Goal: Task Accomplishment & Management: Complete application form

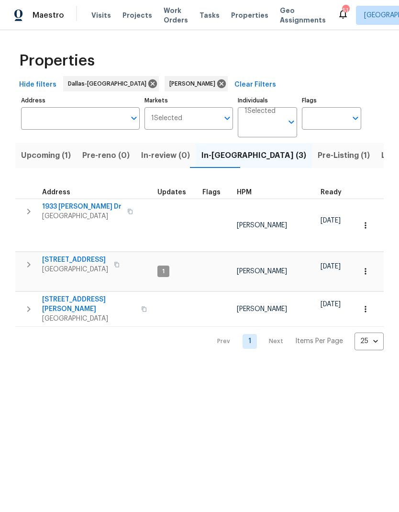
click at [376, 148] on button "Listed (16)" at bounding box center [401, 155] width 51 height 25
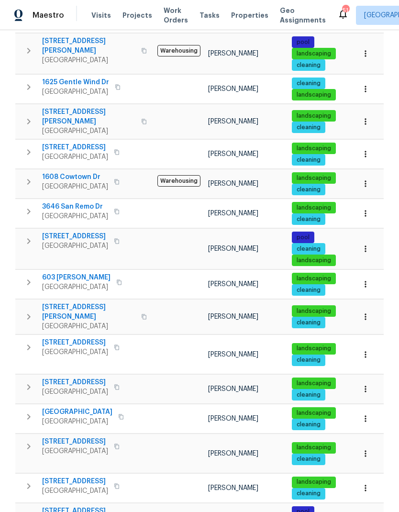
click at [370, 312] on icon "button" at bounding box center [366, 317] width 10 height 10
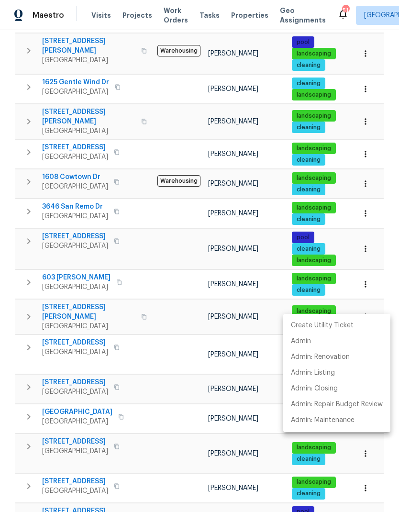
scroll to position [207, 0]
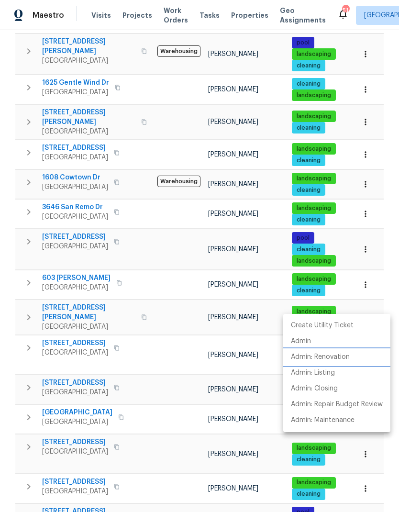
click at [336, 357] on p "Admin: Renovation" at bounding box center [320, 357] width 59 height 10
click at [180, 419] on div at bounding box center [199, 256] width 399 height 512
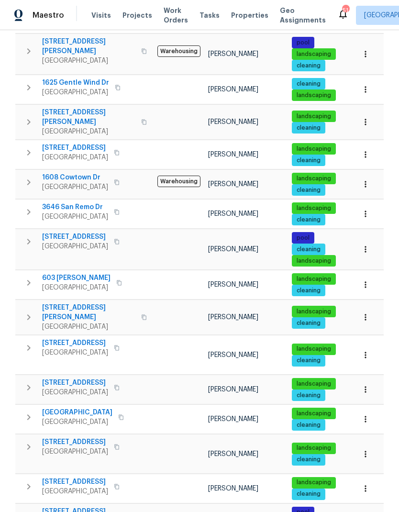
click at [66, 303] on span "[STREET_ADDRESS][PERSON_NAME]" at bounding box center [88, 312] width 93 height 19
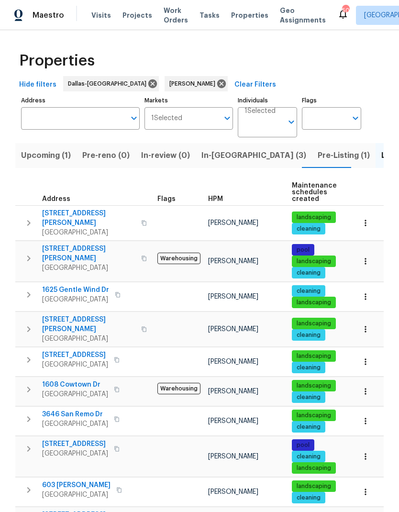
scroll to position [0, 0]
click at [217, 155] on span "In-reno (3)" at bounding box center [254, 155] width 105 height 13
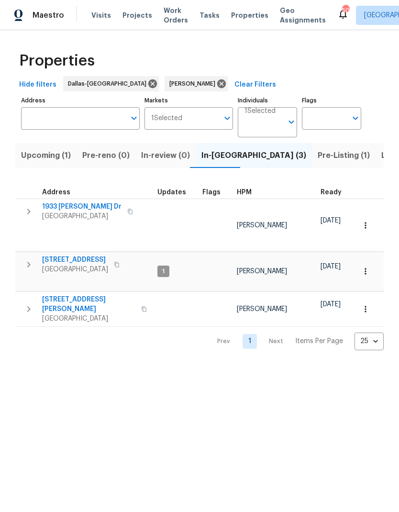
click at [368, 304] on icon "button" at bounding box center [366, 309] width 10 height 10
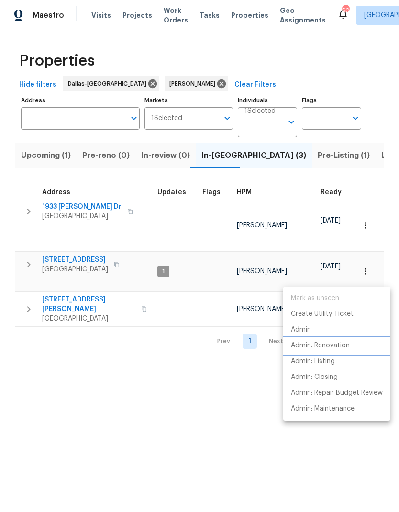
click at [341, 345] on p "Admin: Renovation" at bounding box center [320, 346] width 59 height 10
click at [29, 243] on div at bounding box center [199, 256] width 399 height 512
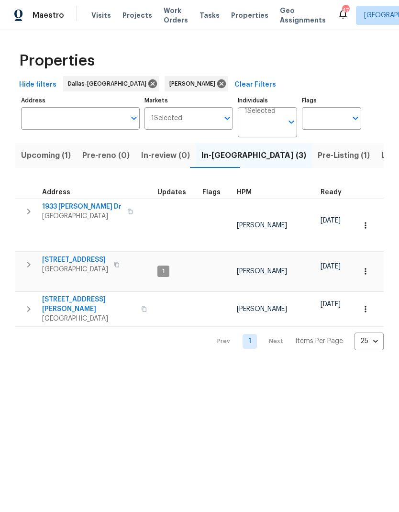
click at [29, 259] on icon "button" at bounding box center [28, 264] width 11 height 11
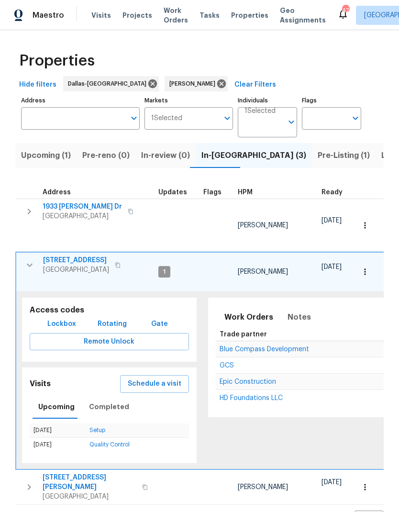
click at [163, 378] on span "Schedule a visit" at bounding box center [155, 384] width 54 height 12
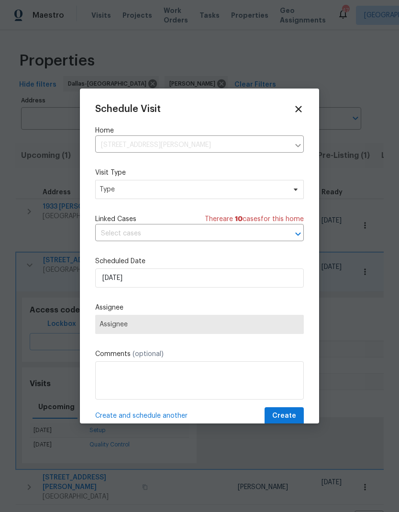
click at [298, 114] on icon at bounding box center [298, 109] width 11 height 11
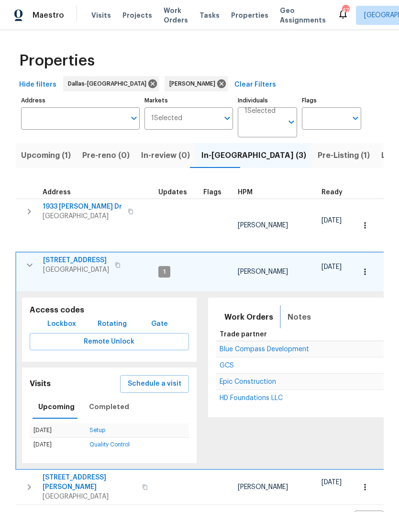
click at [297, 311] on span "Notes" at bounding box center [299, 317] width 23 height 13
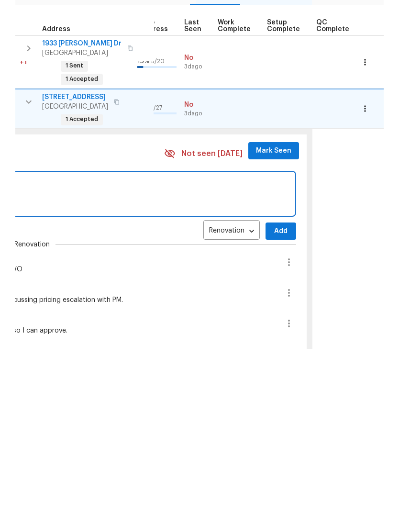
scroll to position [0, 448]
type textarea "Foundation vendor still in progress. Digging holes for interior piers today."
click at [274, 389] on span "Add" at bounding box center [281, 395] width 15 height 12
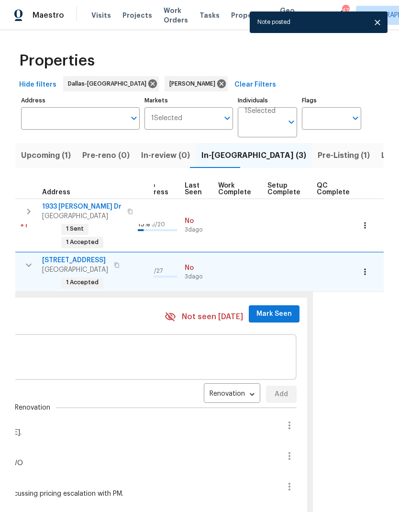
click at [259, 305] on button "Mark Seen" at bounding box center [274, 314] width 51 height 18
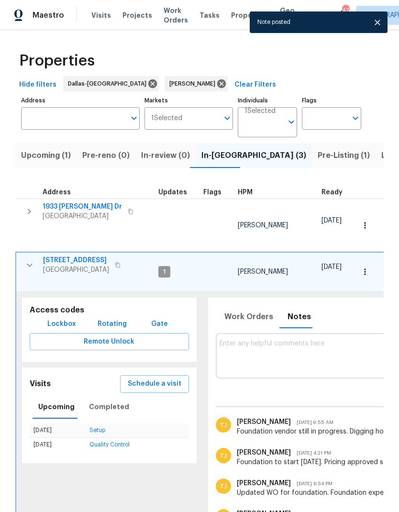
scroll to position [0, 0]
click at [32, 264] on icon "button" at bounding box center [30, 265] width 6 height 3
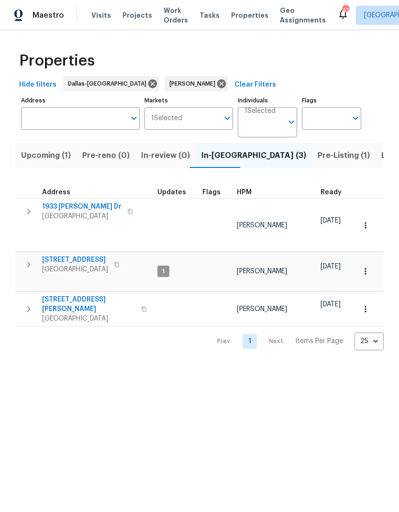
click at [67, 153] on span "Upcoming (1)" at bounding box center [46, 155] width 50 height 13
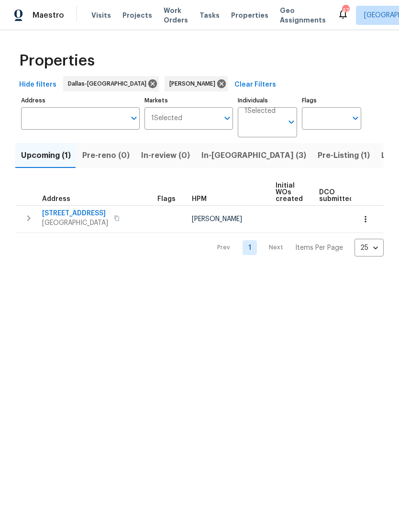
click at [223, 145] on button "In-reno (3)" at bounding box center [254, 155] width 116 height 25
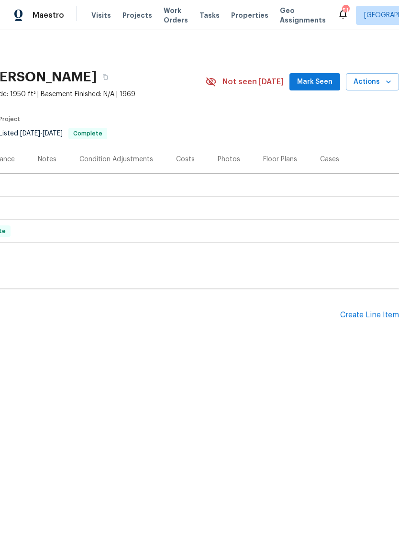
scroll to position [0, 142]
click at [382, 82] on span "Actions" at bounding box center [373, 82] width 38 height 12
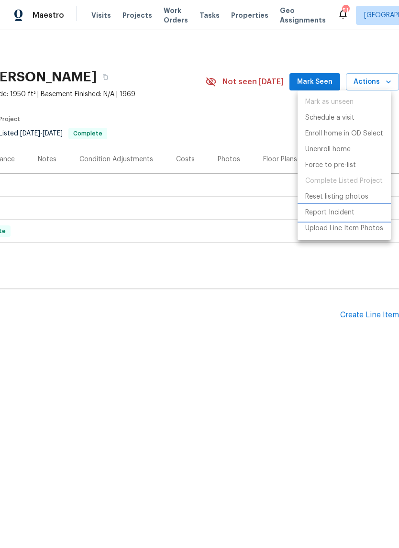
click at [349, 216] on p "Report Incident" at bounding box center [329, 213] width 49 height 10
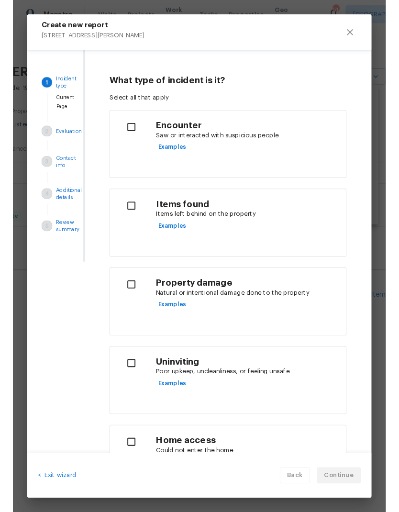
scroll to position [0, 0]
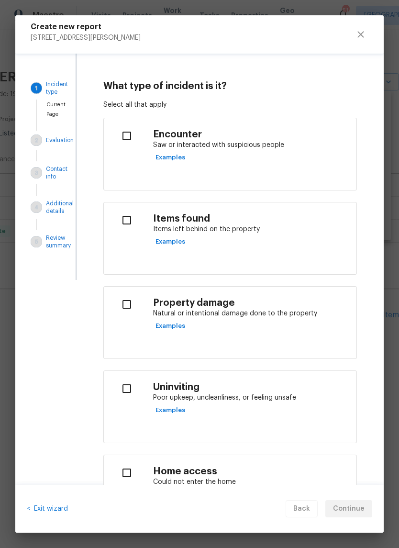
click at [133, 214] on input "checkbox" at bounding box center [127, 220] width 30 height 20
checkbox input "true"
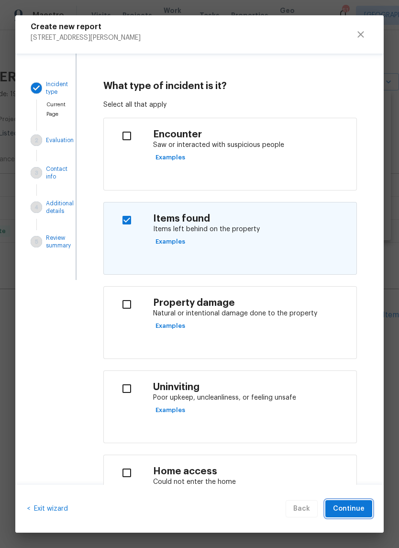
click at [359, 504] on span "Continue" at bounding box center [349, 509] width 32 height 12
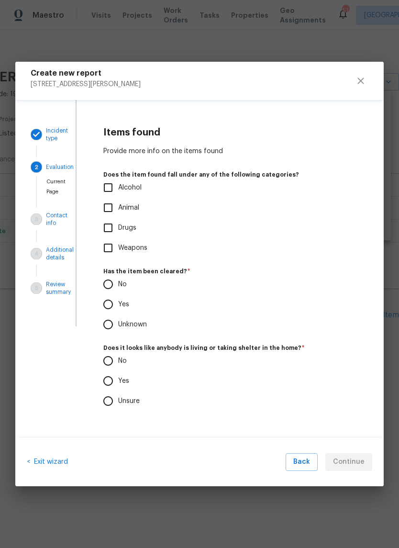
click at [109, 284] on input "No" at bounding box center [108, 284] width 20 height 20
radio input "true"
click at [104, 378] on input "Yes" at bounding box center [108, 381] width 20 height 20
radio input "true"
click at [355, 463] on span "Continue" at bounding box center [349, 462] width 32 height 12
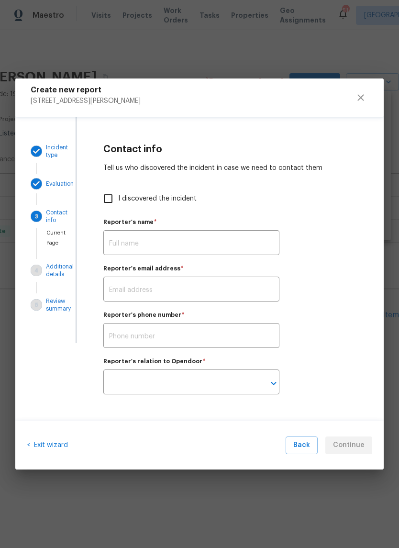
click at [110, 197] on input "I discovered the incident" at bounding box center [108, 199] width 20 height 20
checkbox input "true"
type input "[PERSON_NAME]"
type input "todd.jorgenson@opendoor.com"
type input "Opendoor employee"
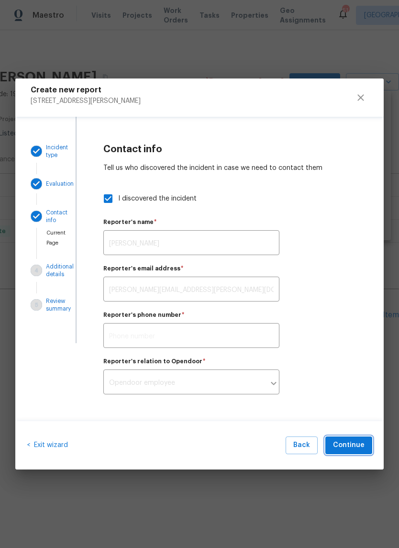
click at [360, 446] on span "Continue" at bounding box center [349, 445] width 32 height 12
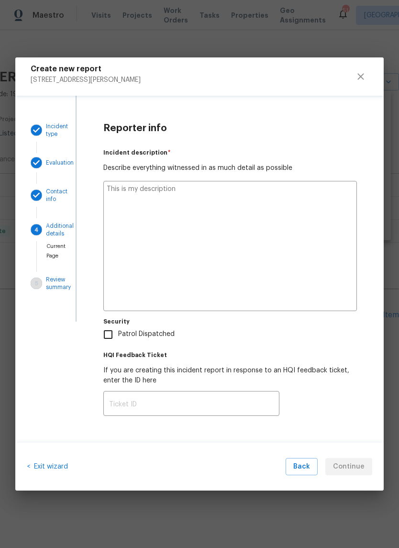
click at [275, 201] on textarea at bounding box center [230, 246] width 254 height 130
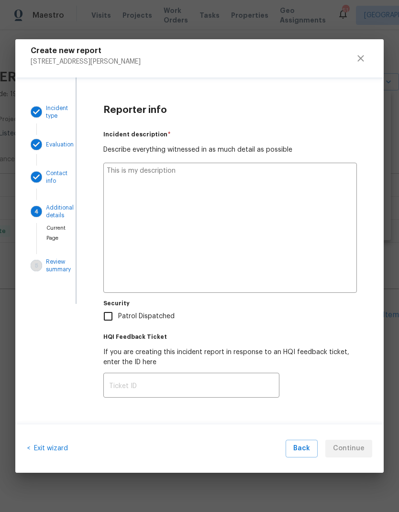
type textarea "S"
type textarea "x"
type textarea "Sq"
type textarea "x"
type textarea "Squ"
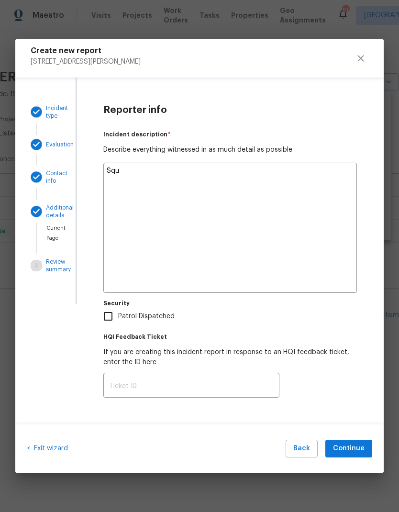
type textarea "x"
type textarea "Squa"
type textarea "x"
type textarea "Squat"
type textarea "x"
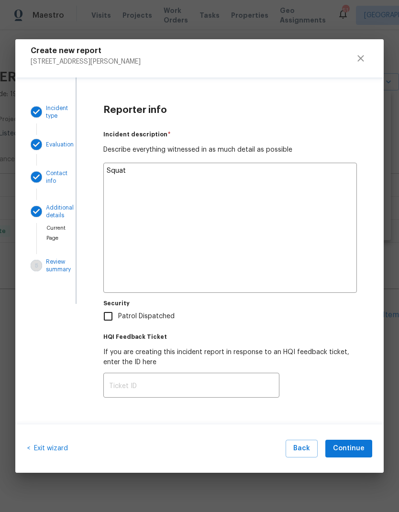
type textarea "Squatt"
type textarea "x"
type textarea "Squatte"
type textarea "x"
type textarea "Squatter"
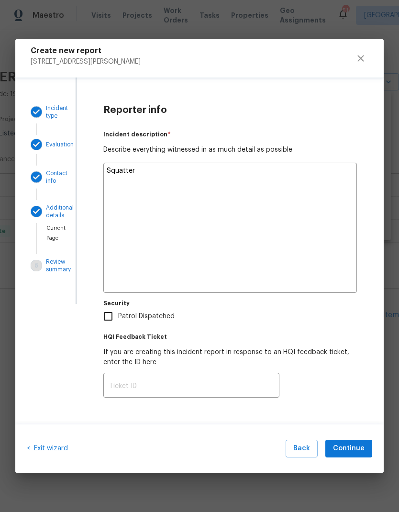
type textarea "x"
type textarea "Squatters"
type textarea "x"
type textarea "Squatters"
type textarea "x"
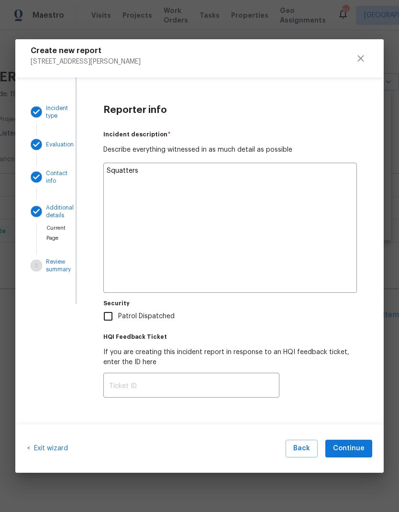
type textarea "Squatters l"
type textarea "x"
type textarea "Squatters li"
type textarea "x"
type textarea "Squatters liv"
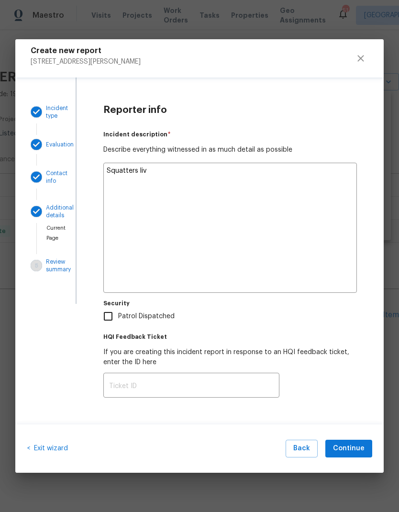
type textarea "x"
type textarea "Squatters livi"
type textarea "x"
type textarea "Squatters livin"
type textarea "x"
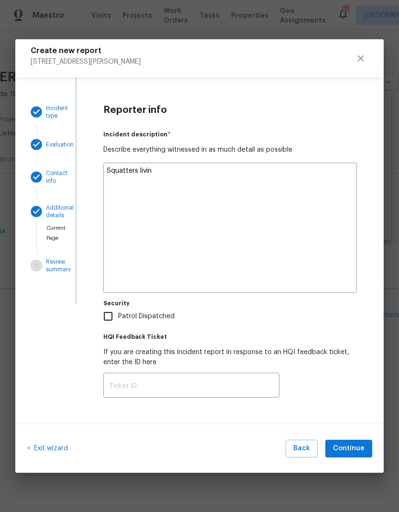
type textarea "Squatters living"
type textarea "x"
type textarea "Squatters living"
type textarea "x"
type textarea "Squatters living i"
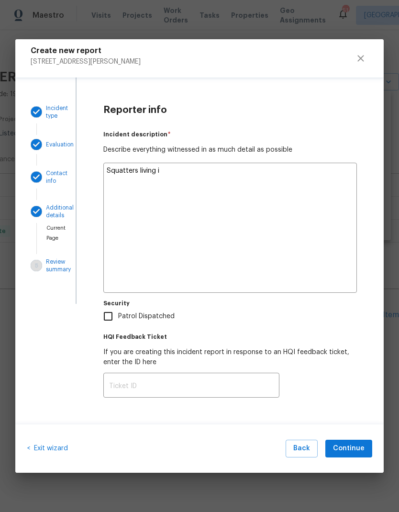
type textarea "x"
type textarea "Squatters living in"
type textarea "x"
type textarea "Squatters living in"
type textarea "x"
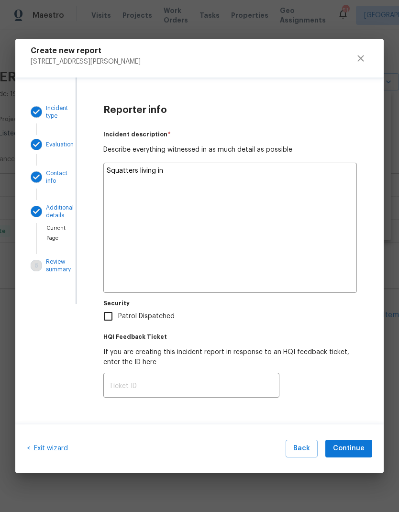
type textarea "Squatters living in 5"
type textarea "x"
type textarea "Squatters living in 5e"
type textarea "x"
type textarea "Squatters living in 5e"
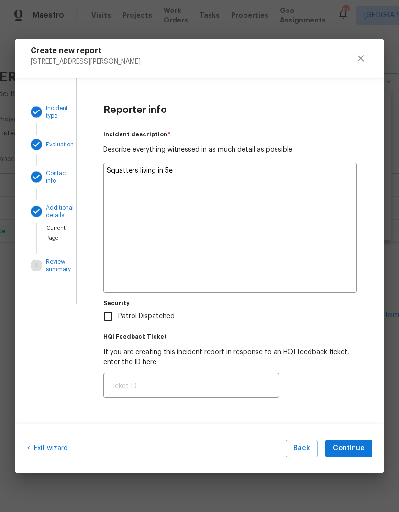
type textarea "x"
type textarea "Squatters living in 5e h"
type textarea "x"
type textarea "Squatters living in 5e ho"
type textarea "x"
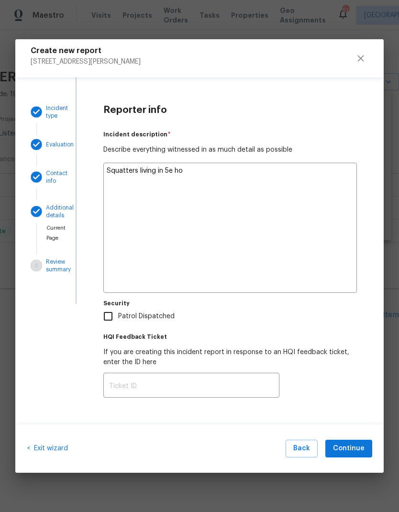
type textarea "Squatters living in 5e hom"
type textarea "x"
type textarea "Squatters living in 5e home"
type textarea "x"
type textarea "Squatters living in 5e hom"
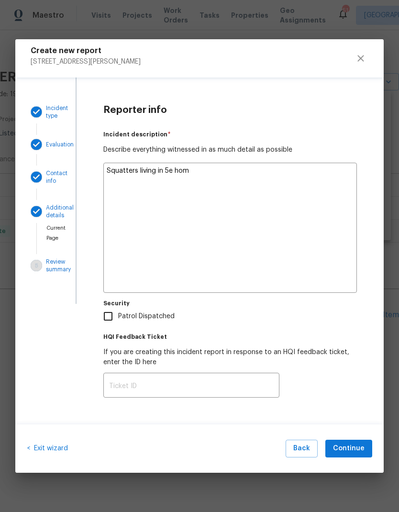
type textarea "x"
type textarea "Squatters living in 5e ho"
type textarea "x"
type textarea "Squatters living in 5e h"
type textarea "x"
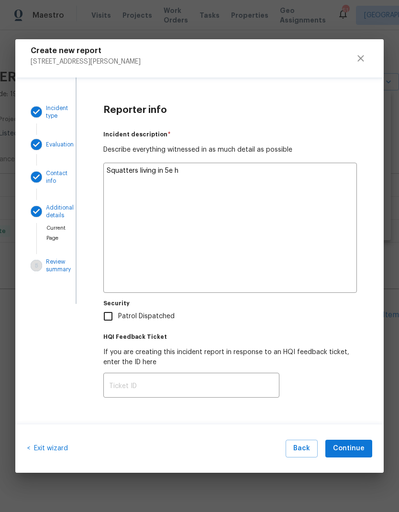
type textarea "Squatters living in 5e"
type textarea "x"
type textarea "Squatters living in 5e"
type textarea "x"
type textarea "Squatters living in 5"
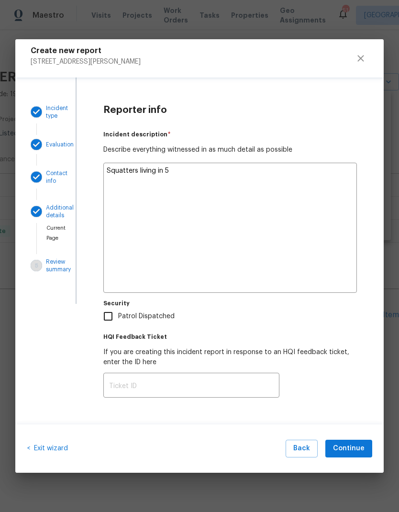
type textarea "x"
type textarea "Squatters living in"
type textarea "x"
type textarea "Squatters living in"
type textarea "x"
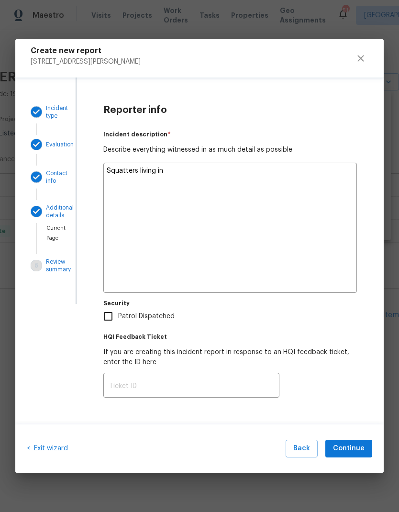
type textarea "Squatters living i"
type textarea "x"
type textarea "Squatters living in"
type textarea "x"
type textarea "Squatters living in"
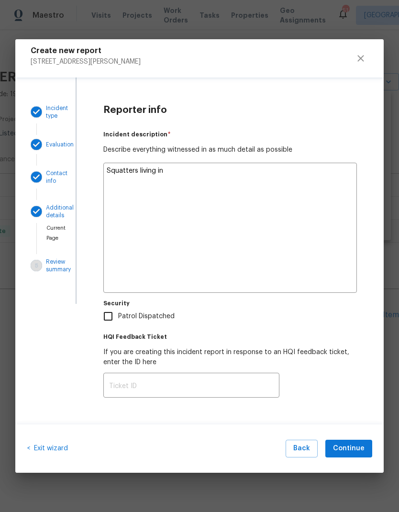
type textarea "x"
type textarea "Squatters living in t"
type textarea "x"
type textarea "Squatters living in th"
type textarea "x"
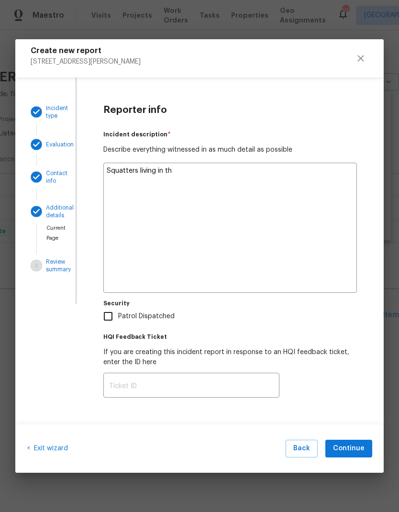
type textarea "Squatters living in the"
type textarea "x"
type textarea "Squatters living in the"
type textarea "x"
type textarea "Squatters living in the h"
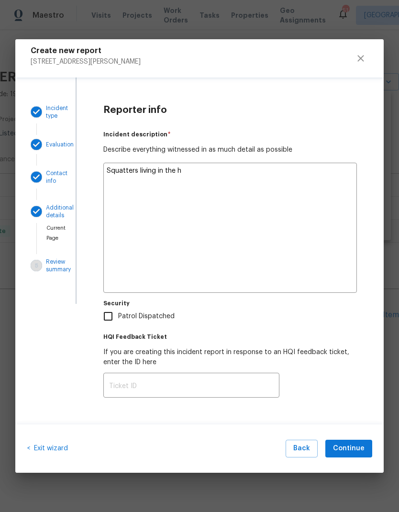
type textarea "x"
type textarea "Squatters living in the ho"
type textarea "x"
type textarea "Squatters living in the hom"
type textarea "x"
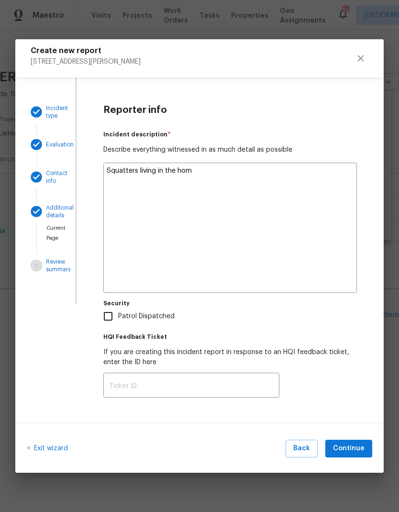
type textarea "Squatters living in the home"
type textarea "x"
type textarea "Squatters living in the home."
type textarea "x"
type textarea "Squatters living in the home."
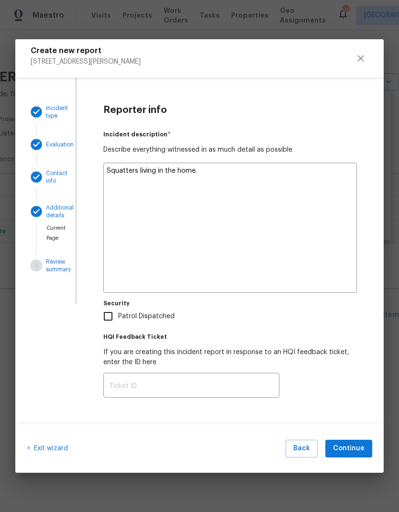
type textarea "x"
type textarea "Squatters living in the home. C"
type textarea "x"
type textarea "Squatters living in the home. Ca"
type textarea "x"
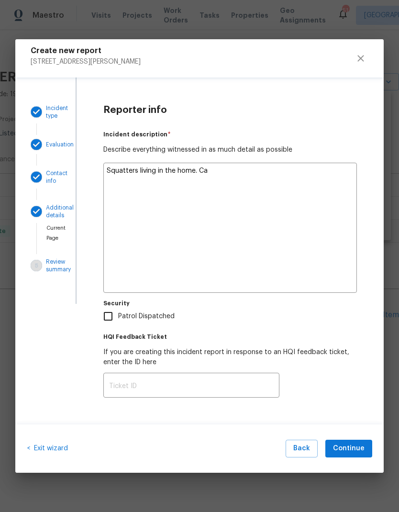
type textarea "Squatters living in the home. Cam"
type textarea "x"
type textarea "Squatters living in the home. Came"
type textarea "x"
type textarea "Squatters living in the home. Came"
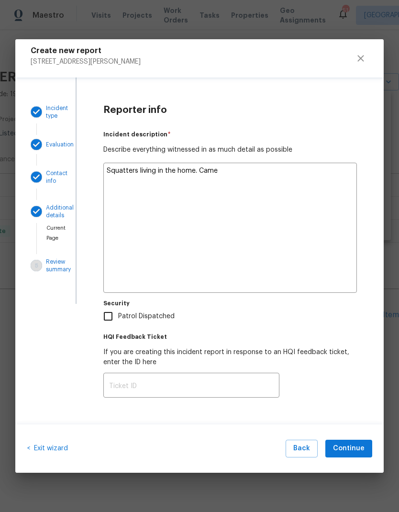
type textarea "x"
type textarea "Squatters living in the home. Came t"
type textarea "x"
type textarea "Squatters living in the home. Came to"
type textarea "x"
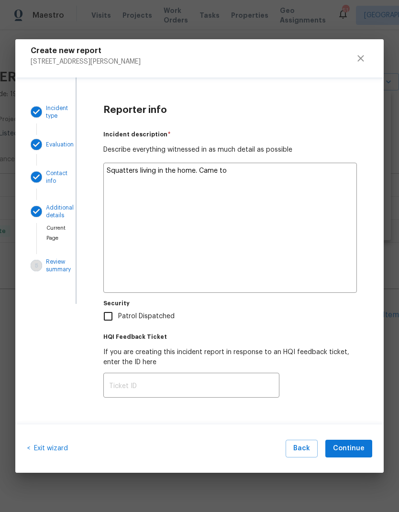
type textarea "Squatters living in the home. Came to"
type textarea "x"
type textarea "Squatters living in the home. Came to a"
type textarea "x"
type textarea "Squatters living in the home. Came to ad"
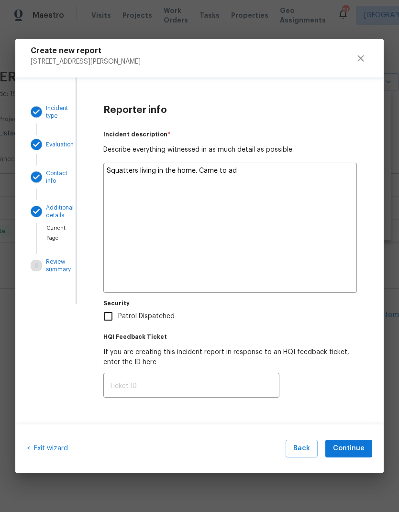
type textarea "x"
type textarea "Squatters living in the home. Came to add"
type textarea "x"
type textarea "Squatters living in the home. Came to addr"
type textarea "x"
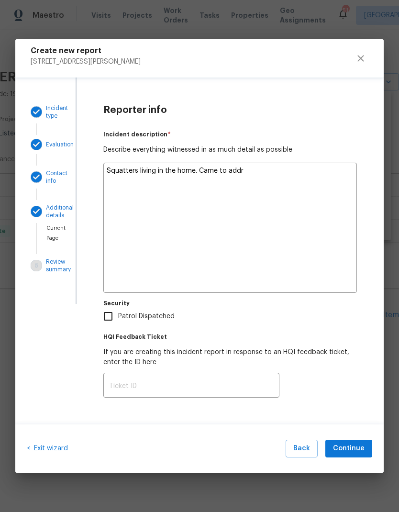
type textarea "Squatters living in the home. Came to addre"
type textarea "x"
type textarea "Squatters living in the home. Came to addres"
type textarea "x"
type textarea "Squatters living in the home. Came to address"
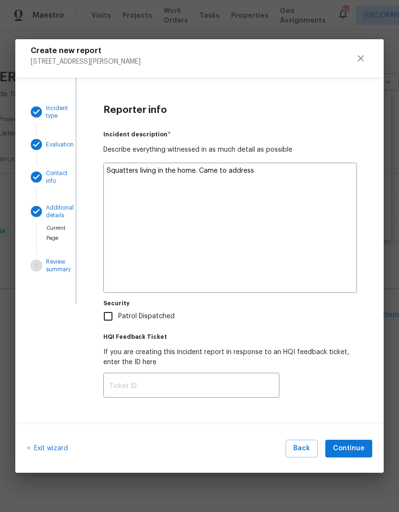
type textarea "x"
type textarea "Squatters living in the home. Came to address"
type textarea "x"
type textarea "Squatters living in the home. Came to address n"
type textarea "x"
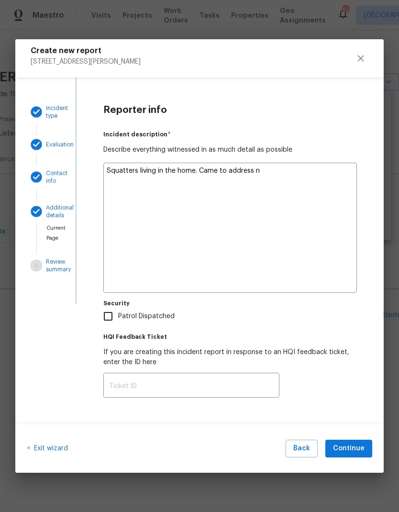
type textarea "Squatters living in the home. Came to address no"
type textarea "x"
type textarea "Squatters living in the home. Came to address noi"
type textarea "x"
type textarea "Squatters living in the home. Came to address nois"
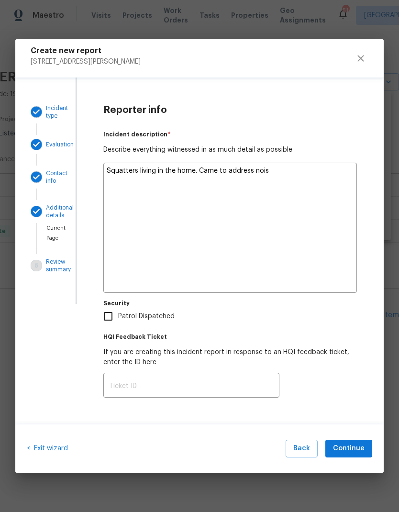
type textarea "x"
type textarea "Squatters living in the home. Came to address noisy"
type textarea "x"
type textarea "Squatters living in the home. Came to address noisy"
type textarea "x"
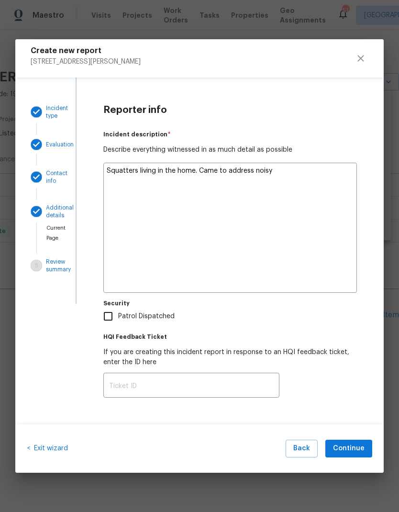
type textarea "Squatters living in the home. Came to address noisy m"
type textarea "x"
type textarea "Squatters living in the home. Came to address noisy mo"
type textarea "x"
type textarea "Squatters living in the home. Came to address noisy mot"
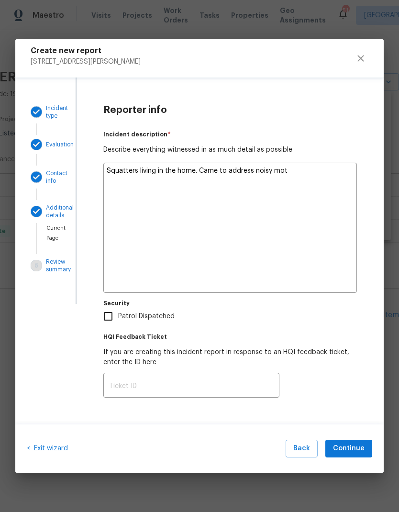
type textarea "x"
type textarea "Squatters living in the home. Came to address noisy moti"
type textarea "x"
type textarea "Squatters living in the home. Came to address noisy motio"
type textarea "x"
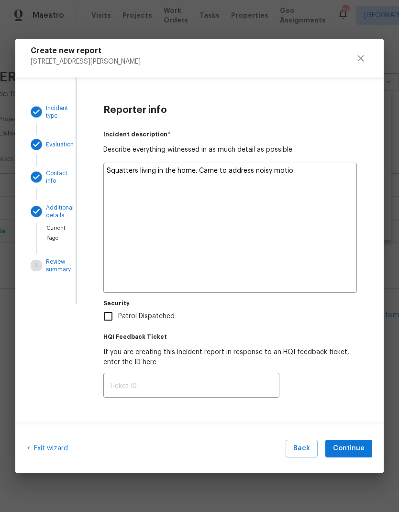
type textarea "Squatters living in the home. Came to address noisy motion"
type textarea "x"
type textarea "Squatters living in the home. Came to address noisy motion"
type textarea "x"
type textarea "Squatters living in the home. Came to address noisy motion s"
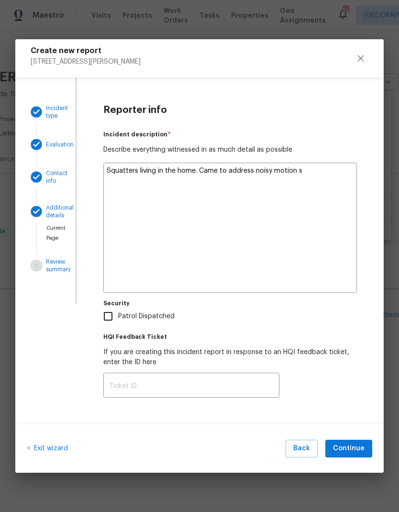
type textarea "x"
type textarea "Squatters living in the home. Came to address noisy motion se"
type textarea "x"
type textarea "Squatters living in the home. Came to address noisy motion sen"
type textarea "x"
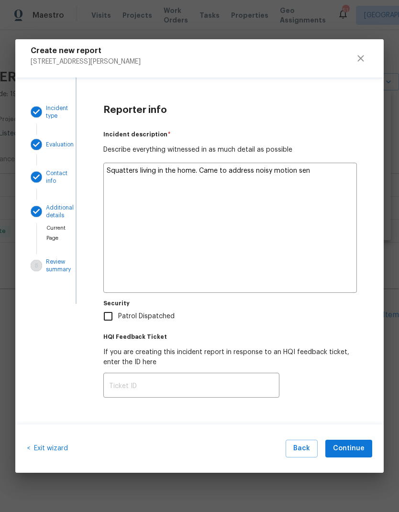
type textarea "Squatters living in the home. Came to address noisy motion sens"
type textarea "x"
type textarea "Squatters living in the home. Came to address noisy motion senso"
type textarea "x"
type textarea "Squatters living in the home. Came to address noisy motion sensor"
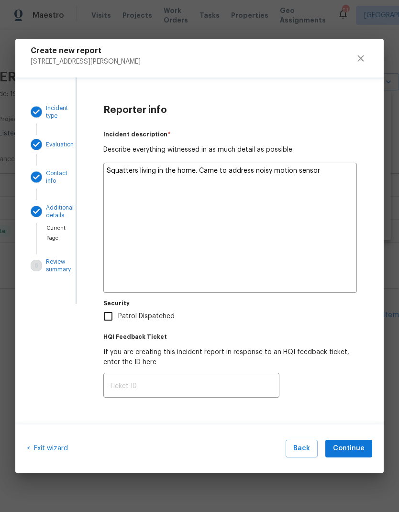
type textarea "x"
type textarea "Squatters living in the home. Came to address noisy motion sensor."
type textarea "x"
type textarea "Squatters living in the home. Came to address noisy motion sensor."
type textarea "x"
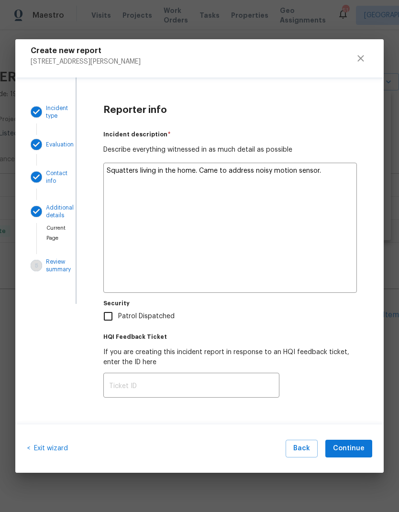
type textarea "Squatters living in the home. Came to address noisy motion sensor. F"
type textarea "x"
type textarea "Squatters living in the home. Came to address noisy motion sensor. Fo"
type textarea "x"
type textarea "Squatters living in the home. Came to address noisy motion sensor. Fou"
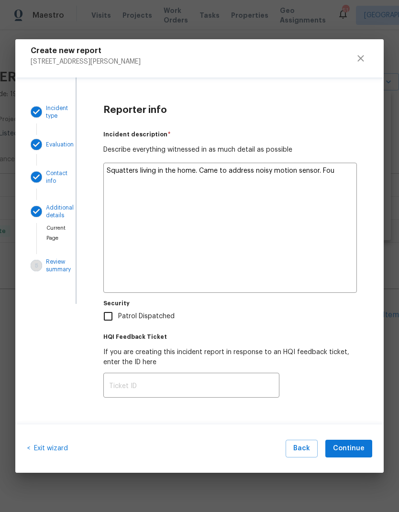
type textarea "x"
type textarea "Squatters living in the home. Came to address noisy motion sensor. Foun"
type textarea "x"
type textarea "Squatters living in the home. Came to address noisy motion sensor. Found"
type textarea "x"
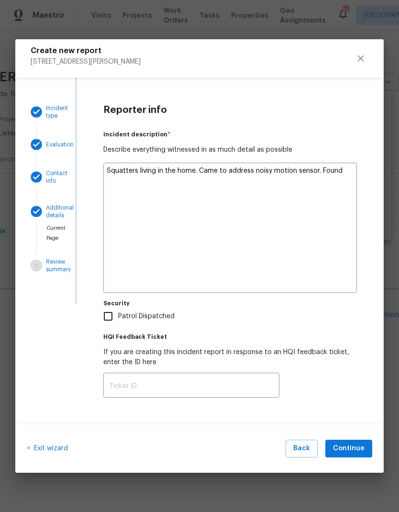
type textarea "Squatters living in the home. Came to address noisy motion sensor. Found"
type textarea "x"
type textarea "Squatters living in the home. Came to address noisy motion sensor. Found l"
type textarea "x"
type textarea "Squatters living in the home. Came to address noisy motion sensor. Found lo"
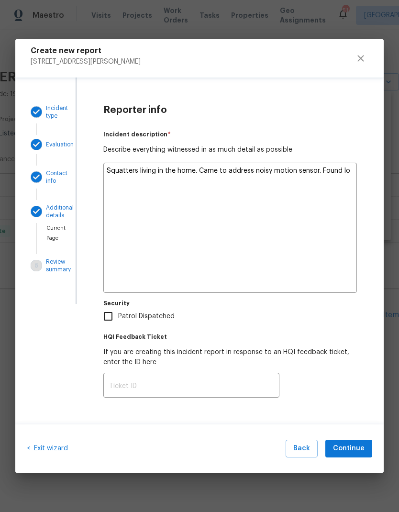
type textarea "x"
type textarea "Squatters living in the home. Came to address noisy motion sensor. Found loc"
type textarea "x"
type textarea "Squatters living in the home. Came to address noisy motion sensor. Found lock"
type textarea "x"
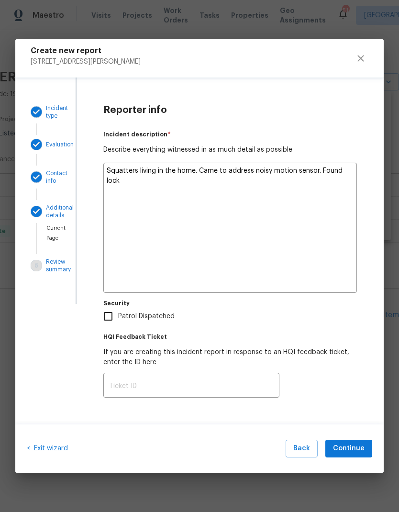
type textarea "Squatters living in the home. Came to address noisy motion sensor. Found locks"
type textarea "x"
type textarea "Squatters living in the home. Came to address noisy motion sensor. Found locks"
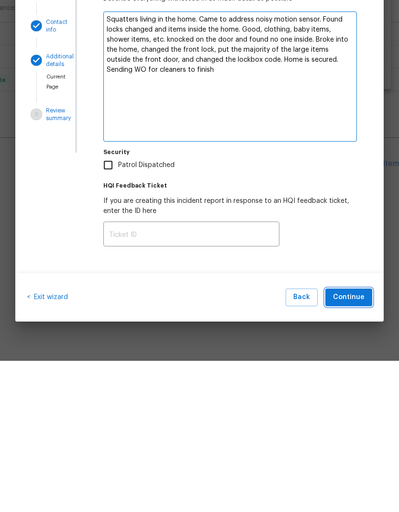
click at [350, 443] on span "Continue" at bounding box center [349, 449] width 32 height 12
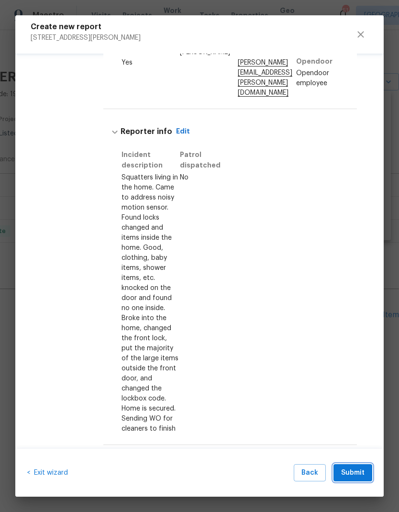
scroll to position [373, 0]
click at [356, 471] on span "Submit" at bounding box center [352, 473] width 23 height 12
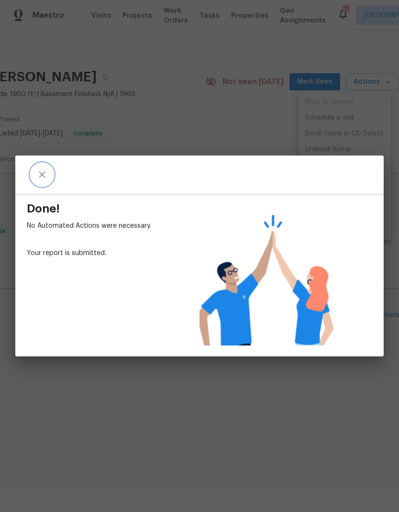
click at [46, 168] on button "close" at bounding box center [42, 174] width 23 height 23
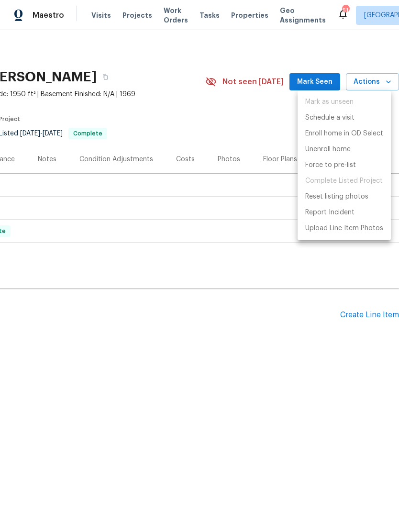
click at [253, 358] on div at bounding box center [199, 256] width 399 height 512
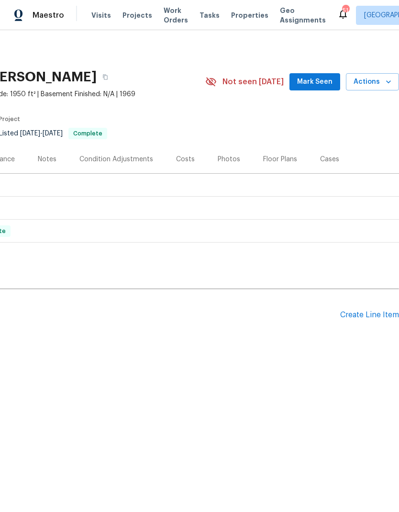
scroll to position [0, 142]
click at [372, 315] on div "Create Line Item" at bounding box center [369, 315] width 59 height 9
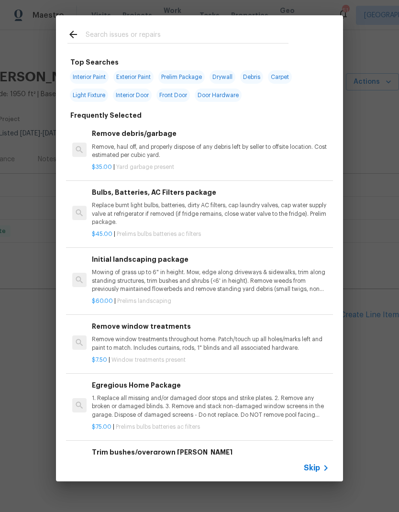
click at [140, 32] on input "text" at bounding box center [187, 36] width 203 height 14
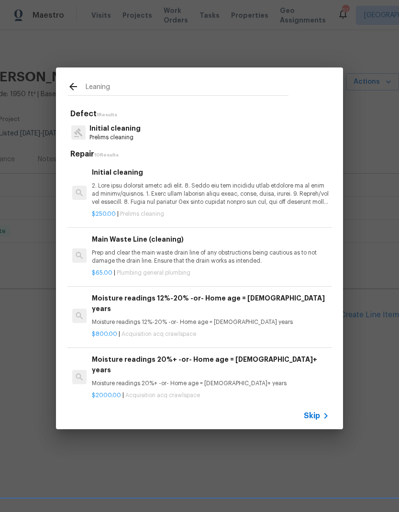
click at [129, 130] on p "Initial cleaning" at bounding box center [115, 129] width 51 height 10
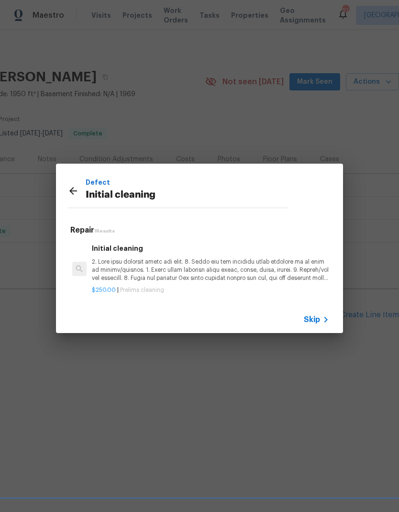
click at [188, 272] on p at bounding box center [210, 270] width 237 height 24
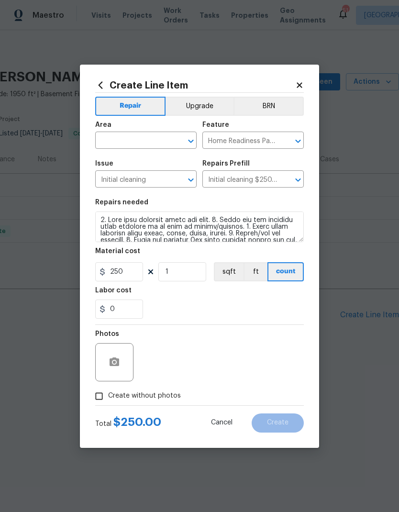
click at [144, 134] on input "text" at bounding box center [132, 141] width 75 height 15
click at [164, 178] on li "Interior Overall" at bounding box center [145, 178] width 101 height 16
click at [226, 312] on div "0" at bounding box center [199, 309] width 209 height 19
click at [100, 397] on input "Create without photos" at bounding box center [99, 396] width 18 height 18
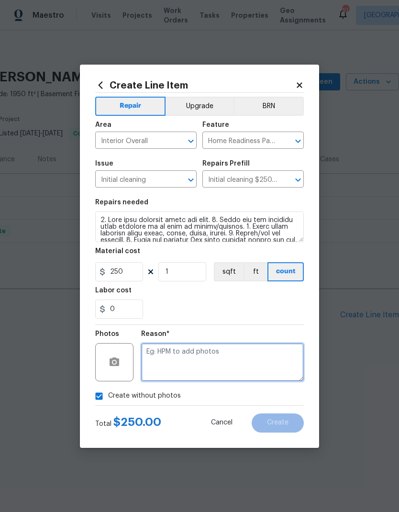
click at [259, 356] on textarea at bounding box center [222, 362] width 163 height 38
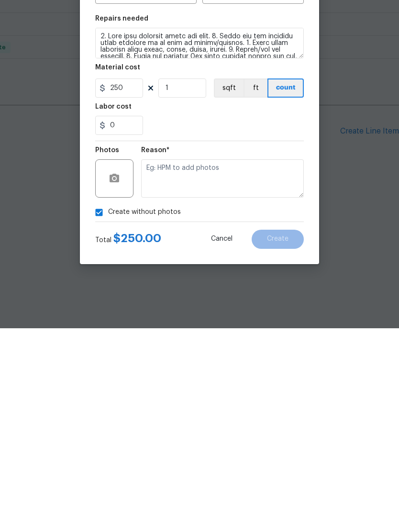
click at [104, 387] on input "Create without photos" at bounding box center [99, 396] width 18 height 18
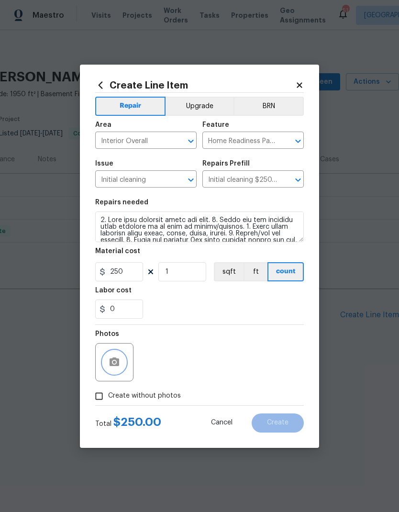
click at [118, 363] on icon "button" at bounding box center [115, 362] width 10 height 9
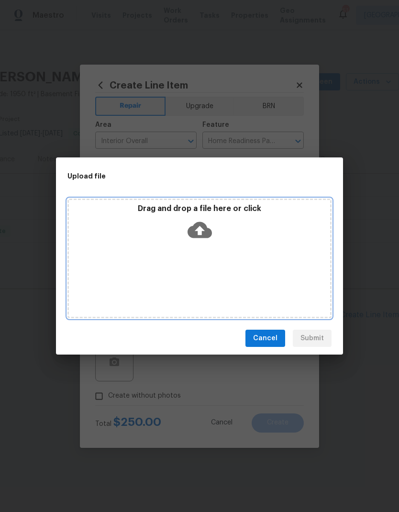
click at [206, 226] on icon at bounding box center [200, 230] width 24 height 16
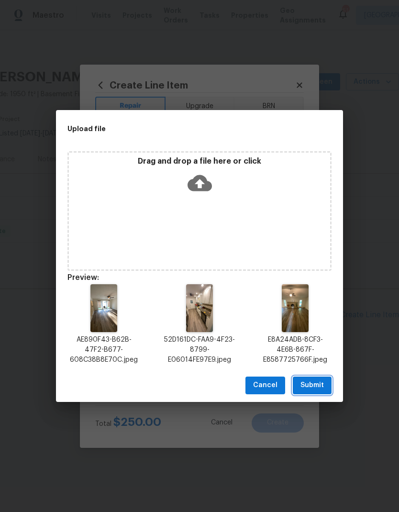
click at [311, 382] on span "Submit" at bounding box center [312, 386] width 23 height 12
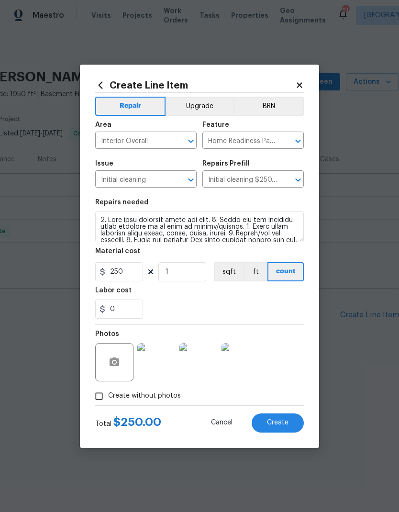
click at [286, 417] on button "Create" at bounding box center [278, 423] width 52 height 19
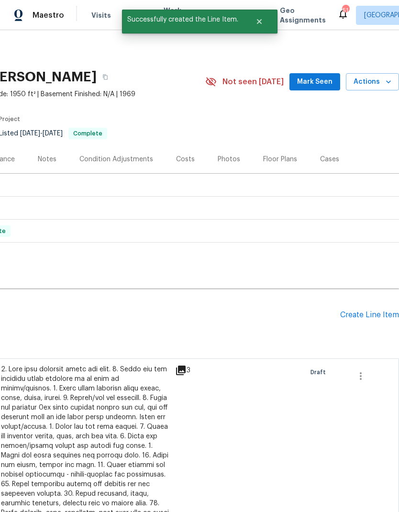
click at [372, 315] on div "Create Line Item" at bounding box center [369, 315] width 59 height 9
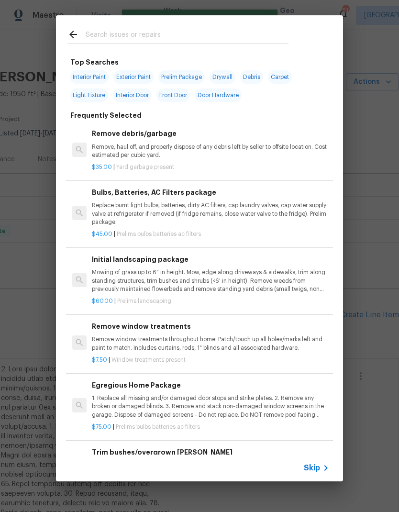
click at [152, 32] on input "text" at bounding box center [187, 36] width 203 height 14
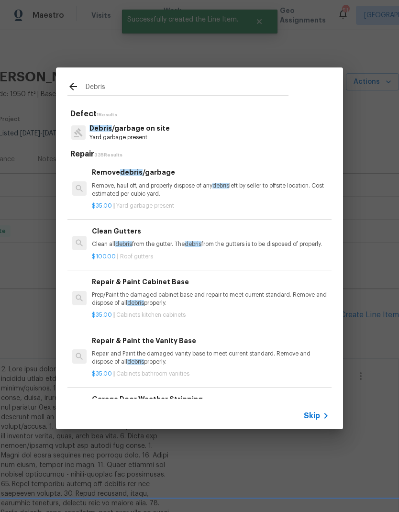
click at [146, 130] on p "Debris /garbage on site" at bounding box center [130, 129] width 80 height 10
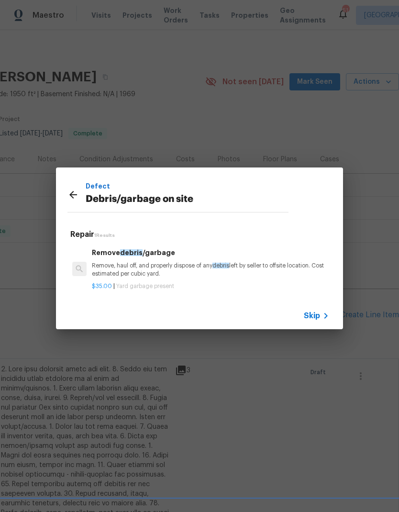
click at [194, 261] on div "Remove debris /garbage Remove, haul off, and properly dispose of any debris lef…" at bounding box center [210, 263] width 237 height 31
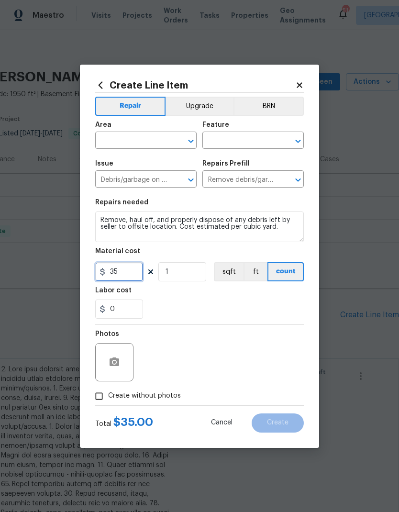
click at [130, 269] on input "35" at bounding box center [119, 271] width 48 height 19
click at [254, 309] on div "0" at bounding box center [199, 309] width 209 height 19
click at [154, 142] on input "text" at bounding box center [132, 141] width 75 height 15
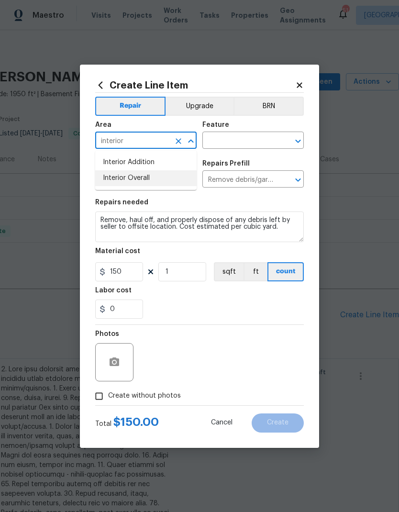
click at [168, 175] on li "Interior Overall" at bounding box center [145, 178] width 101 height 16
click at [252, 141] on input "text" at bounding box center [240, 141] width 75 height 15
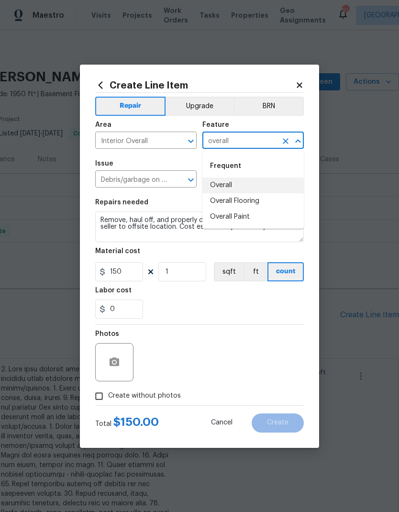
click at [242, 178] on li "Overall" at bounding box center [253, 186] width 101 height 16
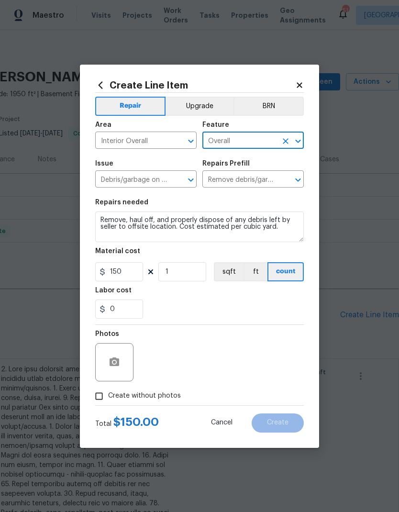
click at [208, 306] on div "0" at bounding box center [199, 309] width 209 height 19
click at [120, 359] on button "button" at bounding box center [114, 362] width 23 height 23
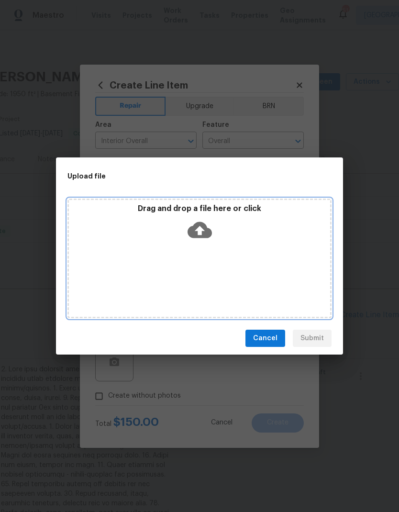
click at [199, 228] on icon at bounding box center [200, 230] width 24 height 24
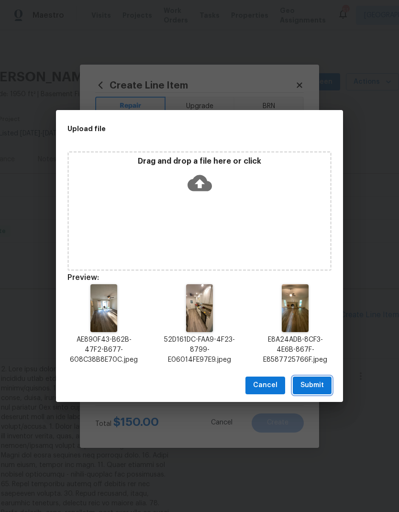
click at [312, 381] on span "Submit" at bounding box center [312, 386] width 23 height 12
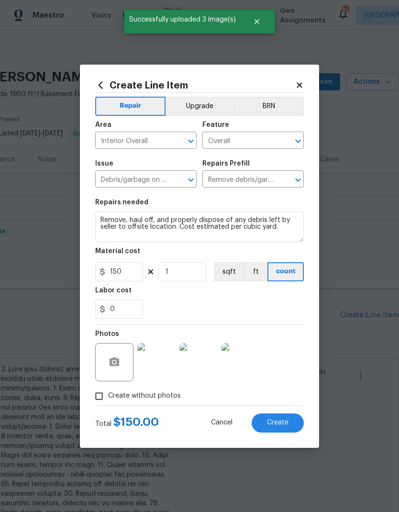
click at [276, 417] on button "Create" at bounding box center [278, 423] width 52 height 19
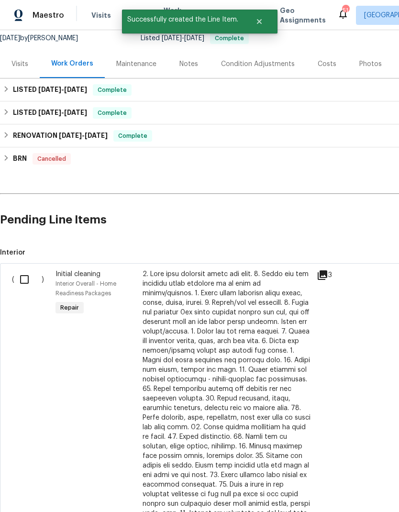
scroll to position [99, 0]
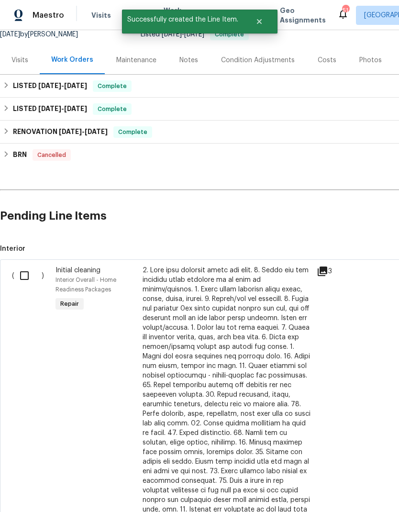
click at [21, 274] on input "checkbox" at bounding box center [27, 276] width 27 height 20
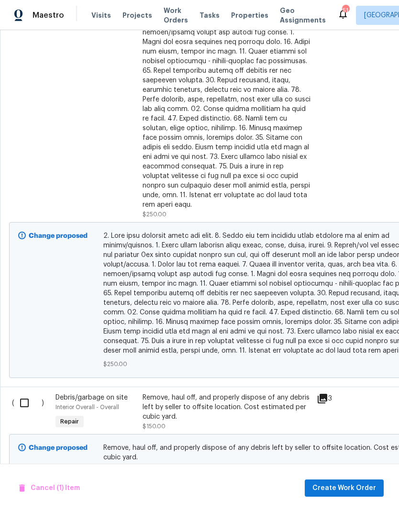
scroll to position [413, 0]
click at [29, 394] on input "checkbox" at bounding box center [27, 404] width 27 height 20
click at [350, 481] on button "Create Work Order" at bounding box center [344, 489] width 79 height 18
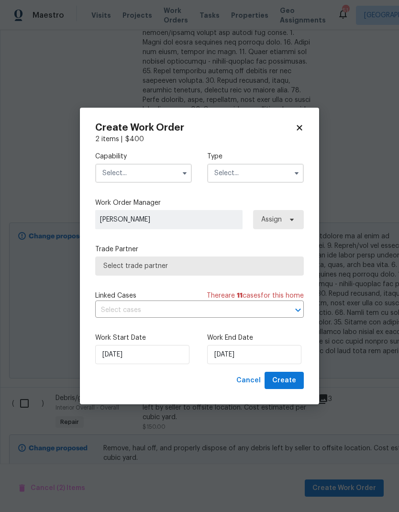
click at [144, 172] on input "text" at bounding box center [143, 173] width 97 height 19
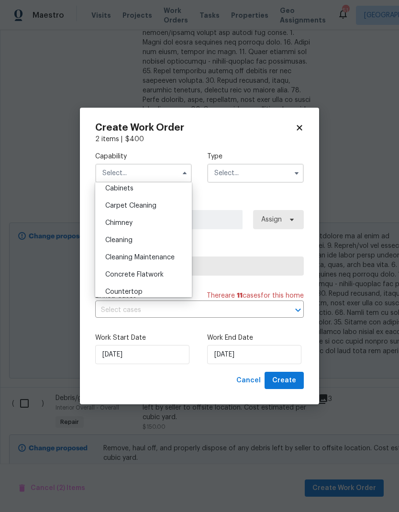
scroll to position [90, 0]
click at [137, 243] on div "Cleaning" at bounding box center [144, 240] width 92 height 17
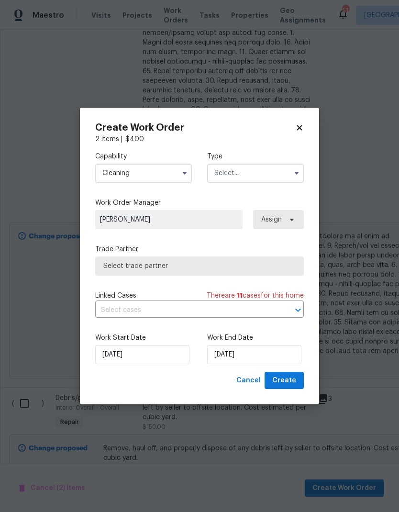
click at [239, 173] on input "text" at bounding box center [255, 173] width 97 height 19
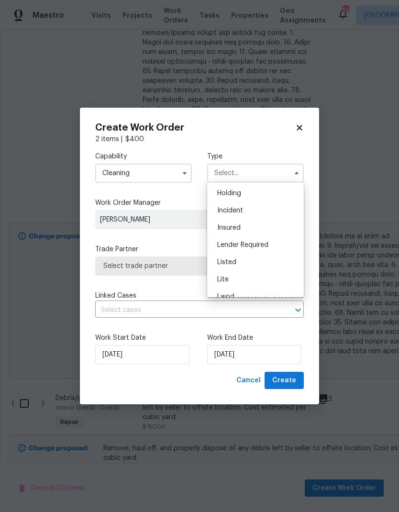
scroll to position [55, 0]
click at [250, 245] on div "Listed" at bounding box center [256, 241] width 92 height 17
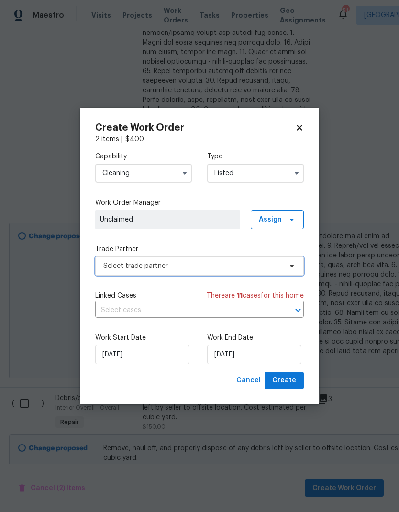
click at [250, 267] on span "Select trade partner" at bounding box center [192, 266] width 179 height 10
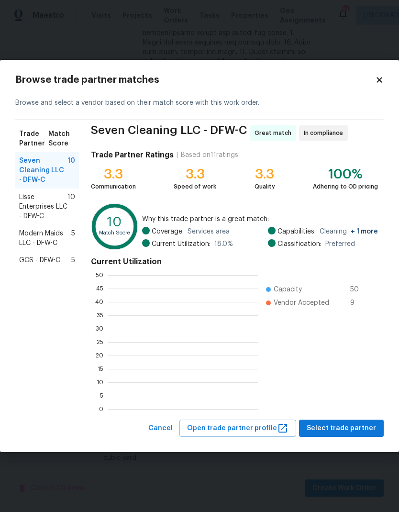
scroll to position [1, 1]
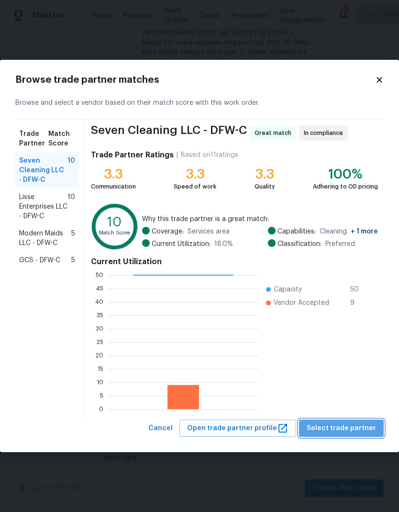
click at [352, 428] on span "Select trade partner" at bounding box center [341, 429] width 69 height 12
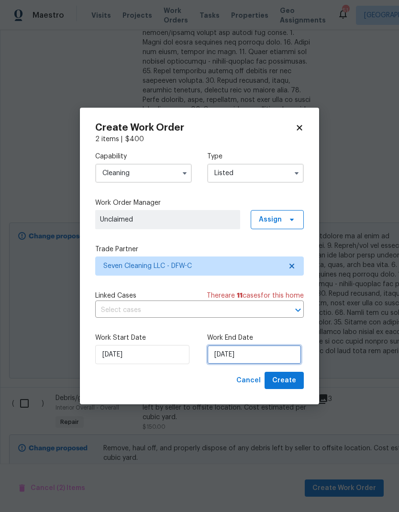
click at [242, 361] on input "[DATE]" at bounding box center [254, 354] width 94 height 19
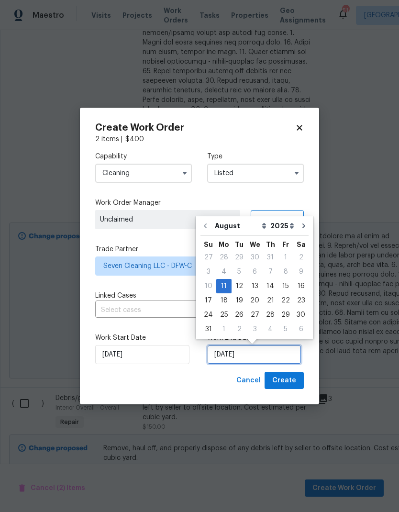
scroll to position [7, 0]
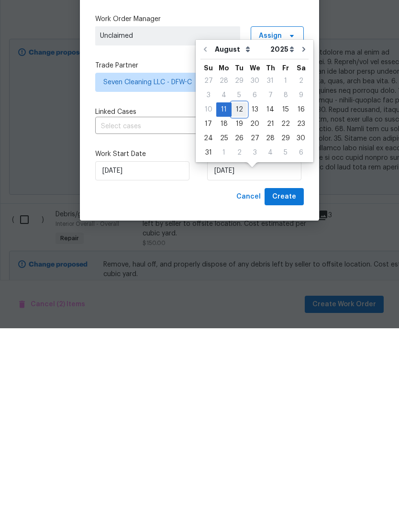
click at [237, 287] on div "12" at bounding box center [239, 293] width 15 height 13
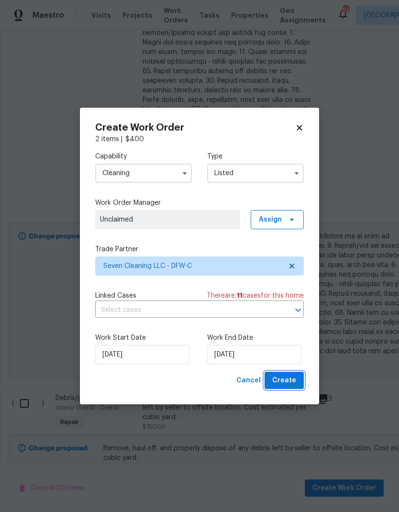
click at [285, 377] on span "Create" at bounding box center [284, 381] width 24 height 12
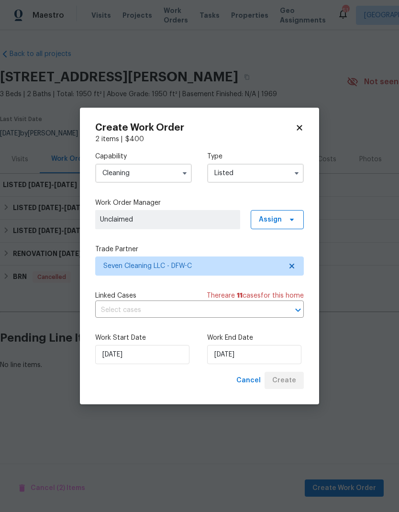
scroll to position [0, 0]
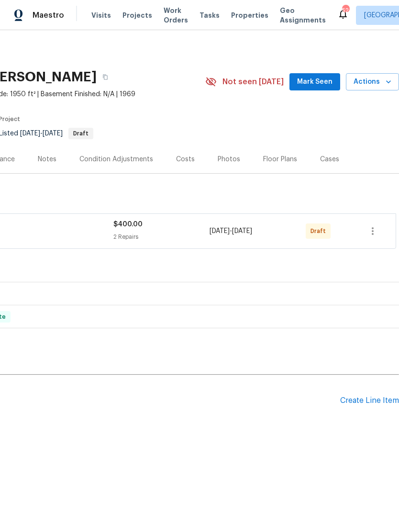
scroll to position [0, 142]
click at [370, 231] on icon "button" at bounding box center [372, 230] width 11 height 11
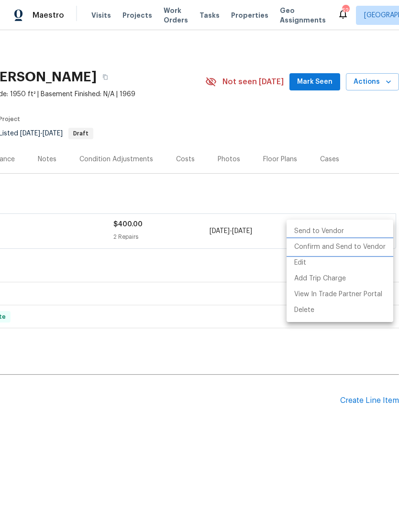
click at [365, 246] on li "Confirm and Send to Vendor" at bounding box center [340, 247] width 107 height 16
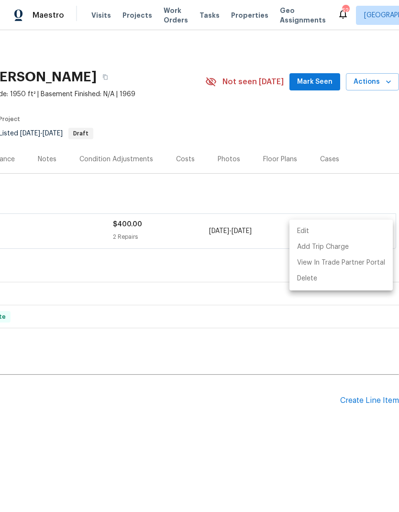
click at [251, 428] on div at bounding box center [199, 256] width 399 height 512
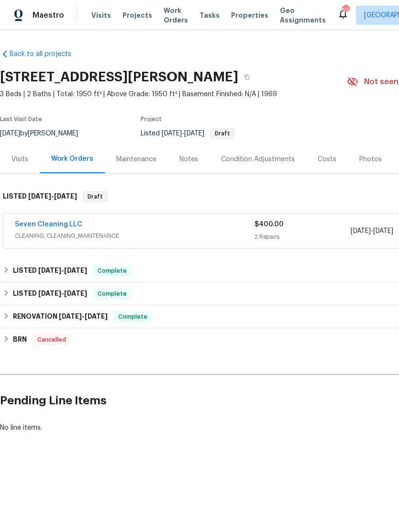
scroll to position [0, 0]
click at [47, 223] on link "Seven Cleaning LLC" at bounding box center [49, 224] width 68 height 7
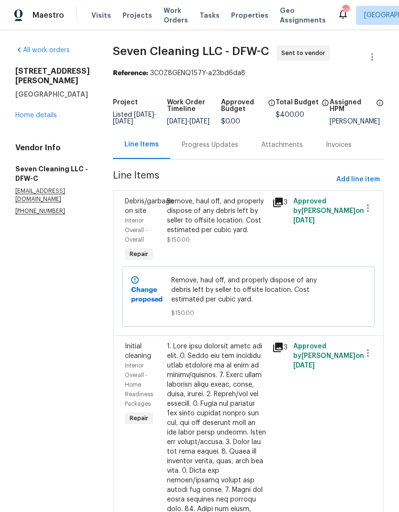
click at [220, 146] on div "Progress Updates" at bounding box center [209, 145] width 79 height 28
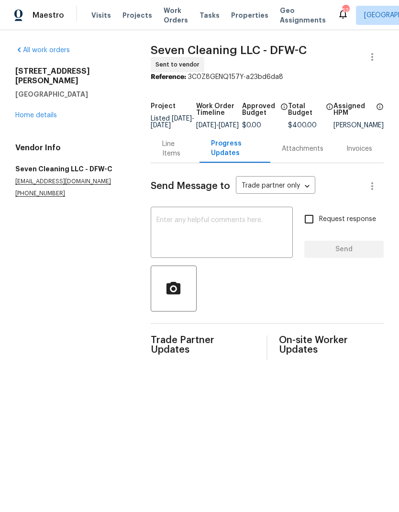
click at [250, 225] on textarea at bounding box center [222, 234] width 131 height 34
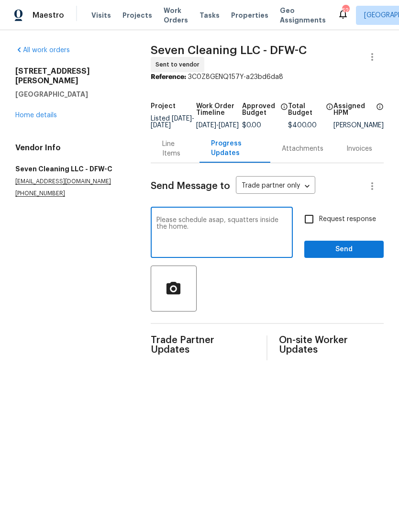
click at [254, 222] on textarea "Please schedule asap, squatters inside the home." at bounding box center [222, 234] width 131 height 34
click at [224, 230] on textarea "Please schedule asap, squatters were inside the home." at bounding box center [222, 234] width 131 height 34
type textarea "Please schedule asap, squatters were inside the home. Home secured for cleaning."
click at [313, 221] on input "Request response" at bounding box center [309, 219] width 20 height 20
checkbox input "true"
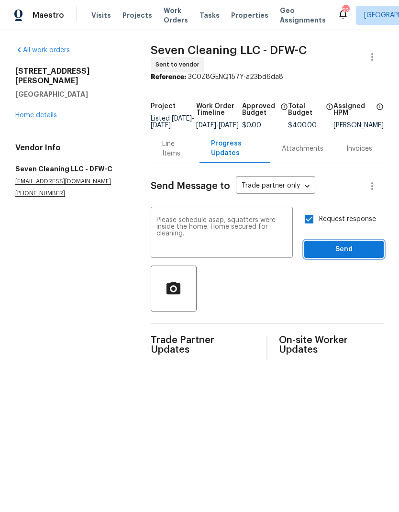
click at [350, 248] on span "Send" at bounding box center [344, 250] width 64 height 12
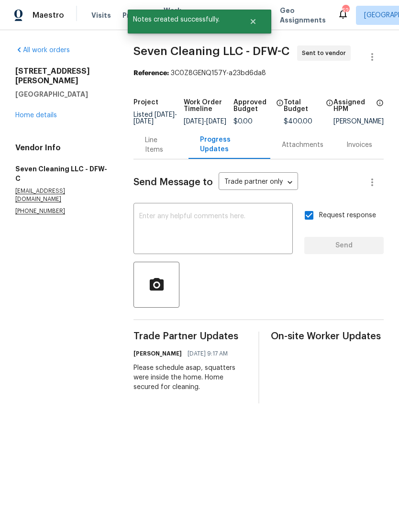
click at [35, 112] on link "Home details" at bounding box center [36, 115] width 42 height 7
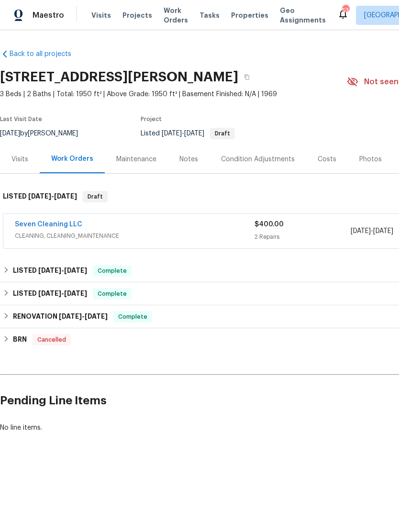
click at [59, 222] on link "Seven Cleaning LLC" at bounding box center [49, 224] width 68 height 7
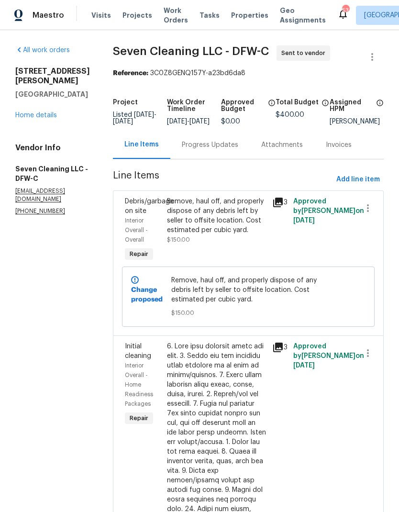
click at [214, 150] on div "Progress Updates" at bounding box center [210, 145] width 56 height 10
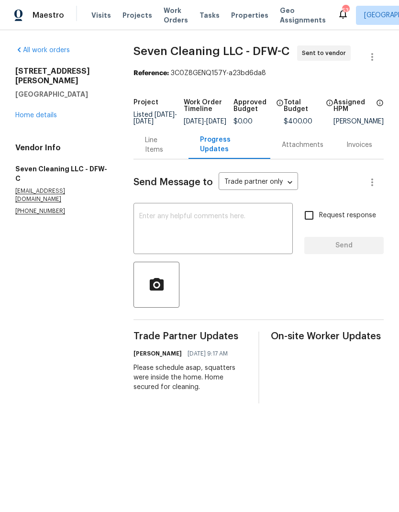
click at [44, 96] on div "917 Bower Dr Irving, TX 75061 Home details" at bounding box center [62, 94] width 95 height 54
click at [32, 100] on div "917 Bower Dr Irving, TX 75061 Home details" at bounding box center [62, 94] width 95 height 54
click at [43, 112] on link "Home details" at bounding box center [36, 115] width 42 height 7
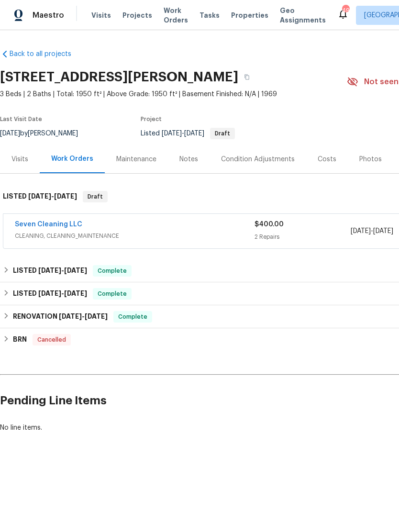
scroll to position [0, -1]
